Goal: Check status: Check status

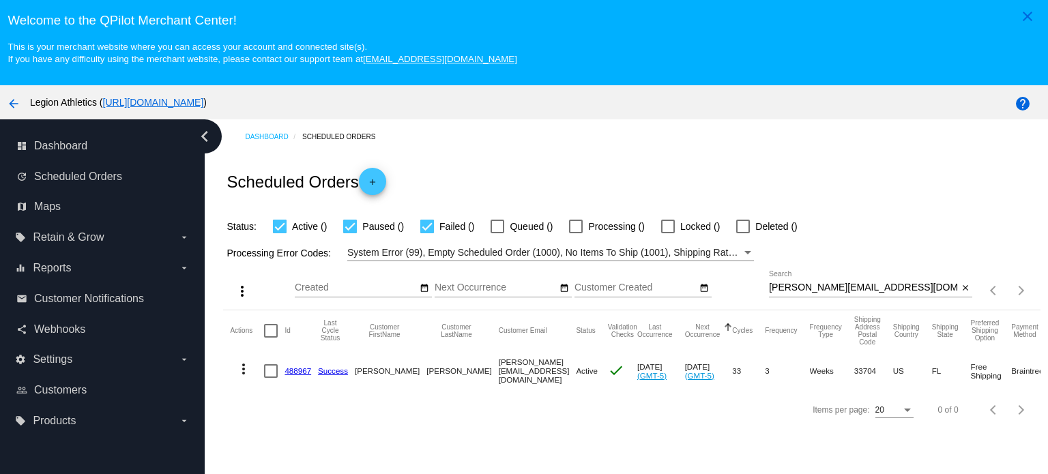
click at [817, 280] on div "[PERSON_NAME][EMAIL_ADDRESS][DOMAIN_NAME] Search" at bounding box center [863, 284] width 189 height 27
click at [823, 291] on input "[PERSON_NAME][EMAIL_ADDRESS][DOMAIN_NAME]" at bounding box center [863, 287] width 189 height 11
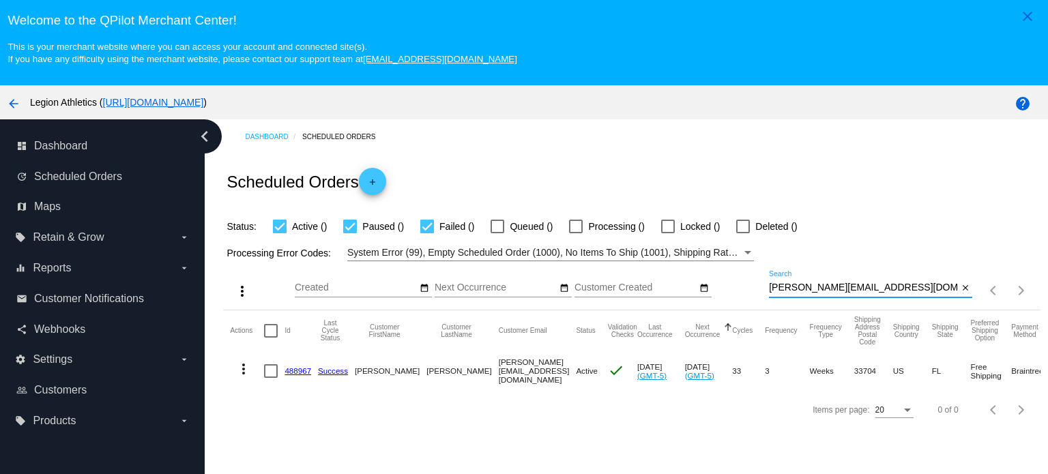
click at [823, 291] on input "[PERSON_NAME][EMAIL_ADDRESS][DOMAIN_NAME]" at bounding box center [863, 287] width 189 height 11
paste input "will.[PERSON_NAME]"
type input "[EMAIL_ADDRESS][PERSON_NAME][DOMAIN_NAME]"
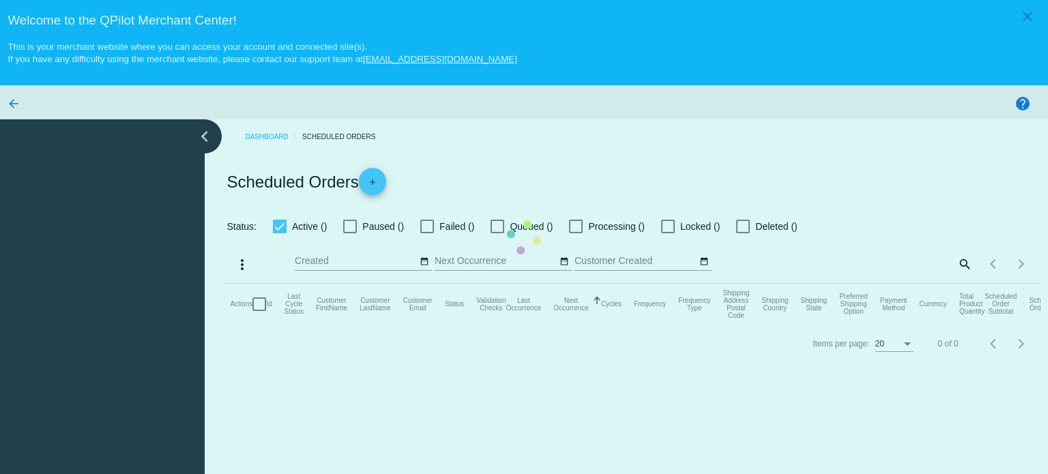
checkbox input "true"
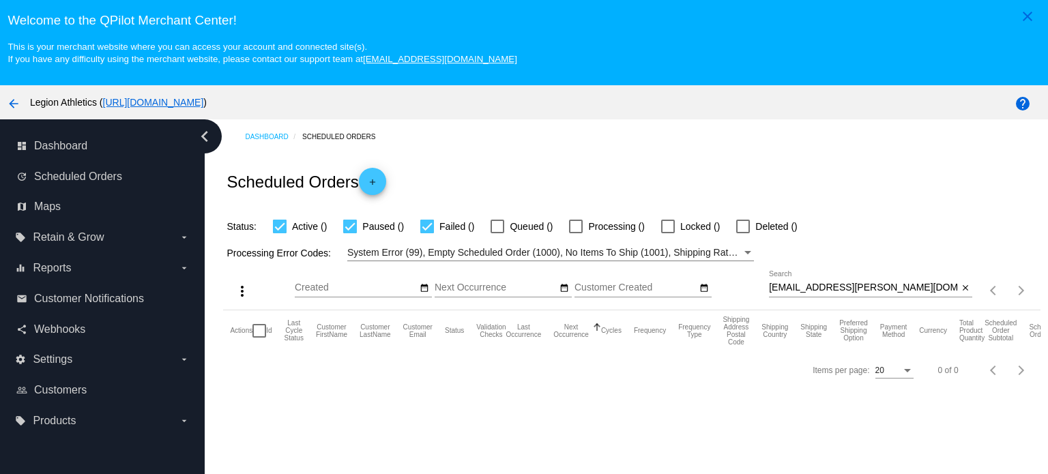
click at [840, 286] on input "[EMAIL_ADDRESS][PERSON_NAME][DOMAIN_NAME]" at bounding box center [863, 287] width 189 height 11
paste input "1014545"
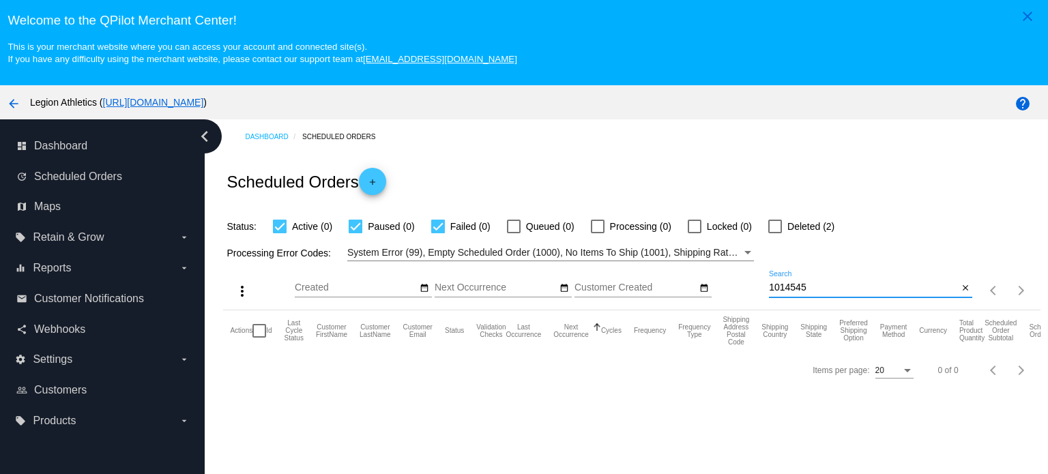
type input "1014545"
click at [805, 288] on input "1014545" at bounding box center [863, 287] width 189 height 11
drag, startPoint x: 784, startPoint y: 288, endPoint x: 734, endPoint y: 288, distance: 49.8
click at [734, 288] on div "more_vert Sep Jan Feb Mar Apr 1" at bounding box center [631, 285] width 816 height 48
